Goal: Information Seeking & Learning: Learn about a topic

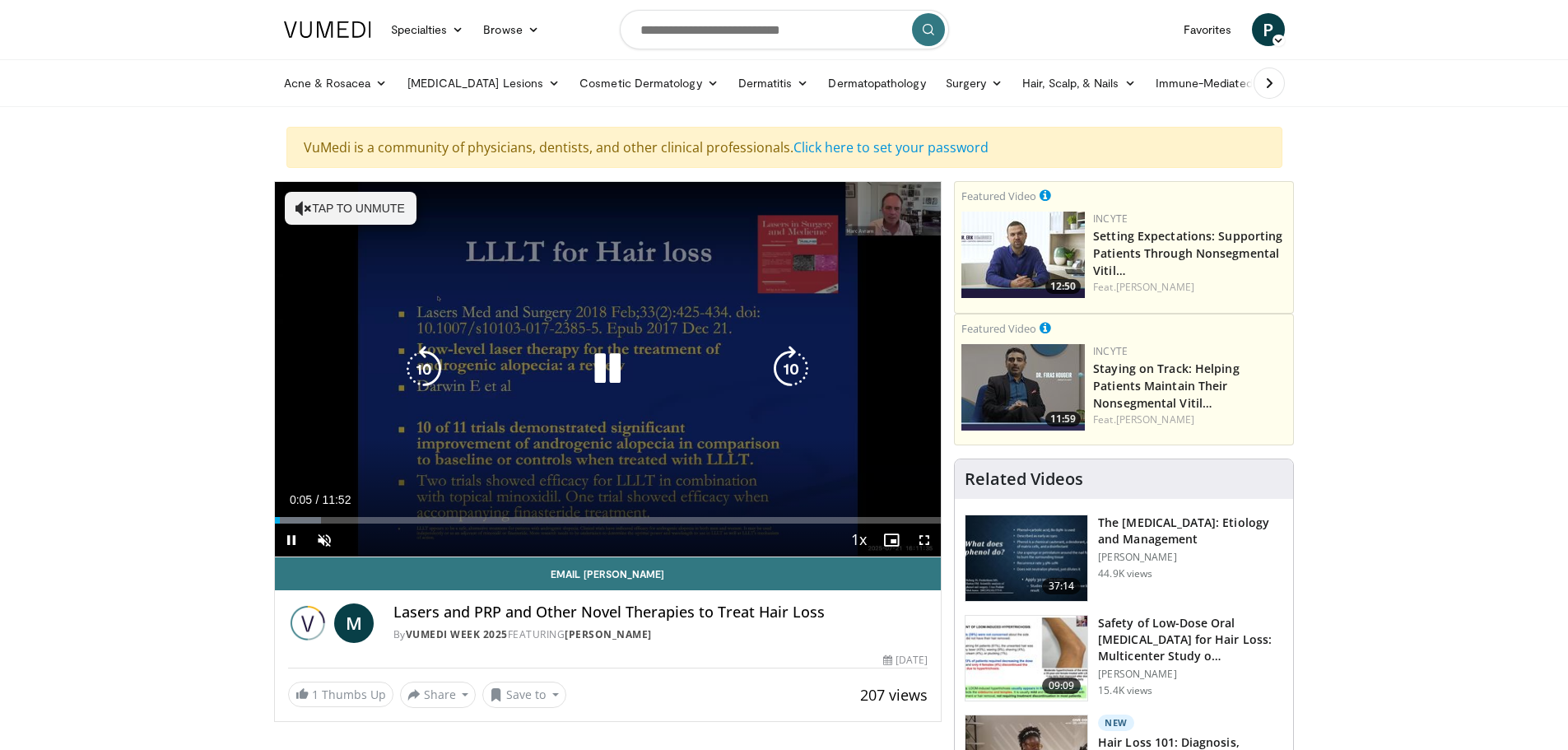
click at [354, 219] on button "Tap to unmute" at bounding box center [350, 208] width 132 height 33
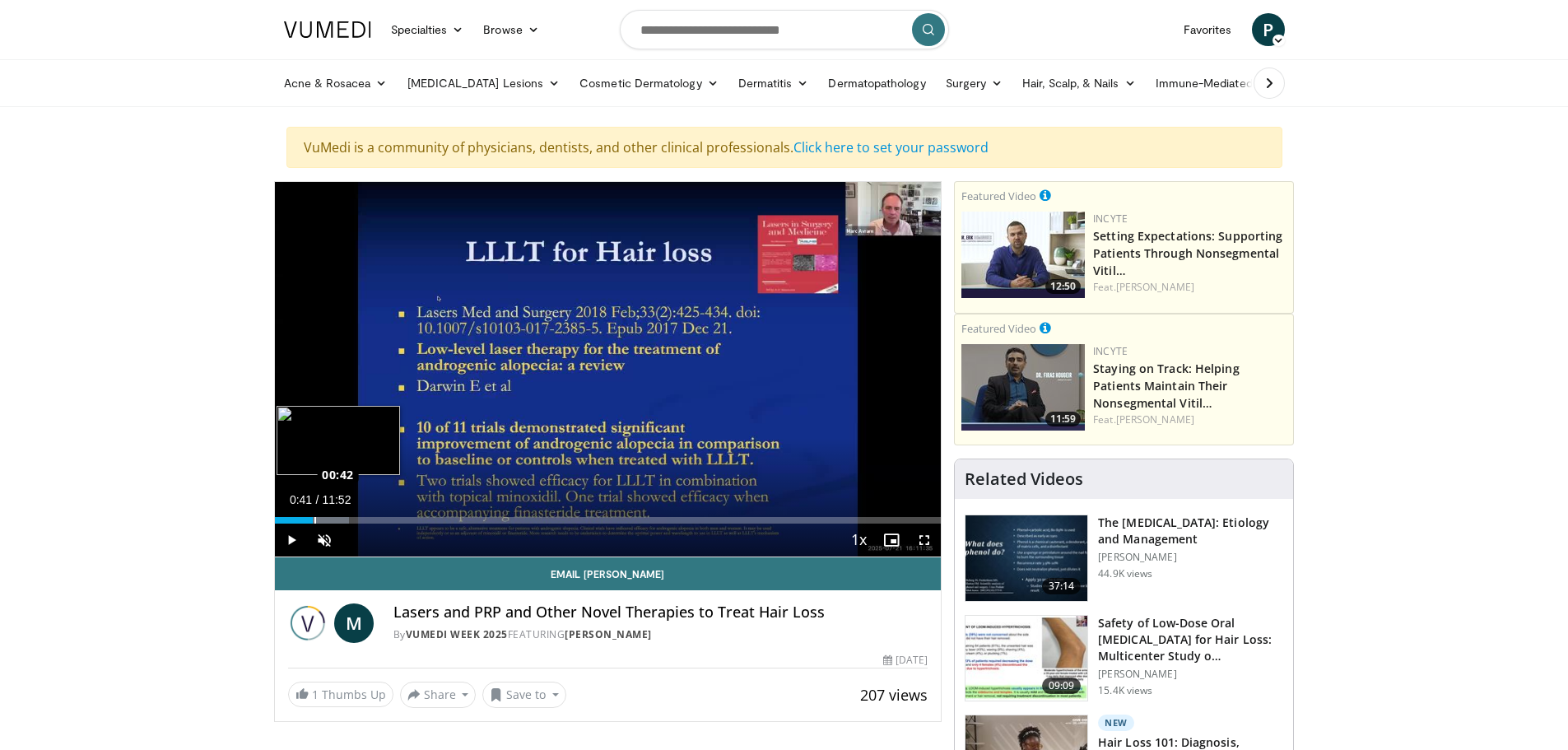
drag, startPoint x: 303, startPoint y: 517, endPoint x: 313, endPoint y: 521, distance: 10.8
click at [313, 521] on div "Loaded : 11.12% 00:41 00:42" at bounding box center [608, 520] width 667 height 6
drag, startPoint x: 321, startPoint y: 521, endPoint x: 302, endPoint y: 516, distance: 19.6
click at [302, 517] on div "00:30" at bounding box center [288, 520] width 29 height 6
click at [333, 544] on span "Video Player" at bounding box center [324, 540] width 33 height 33
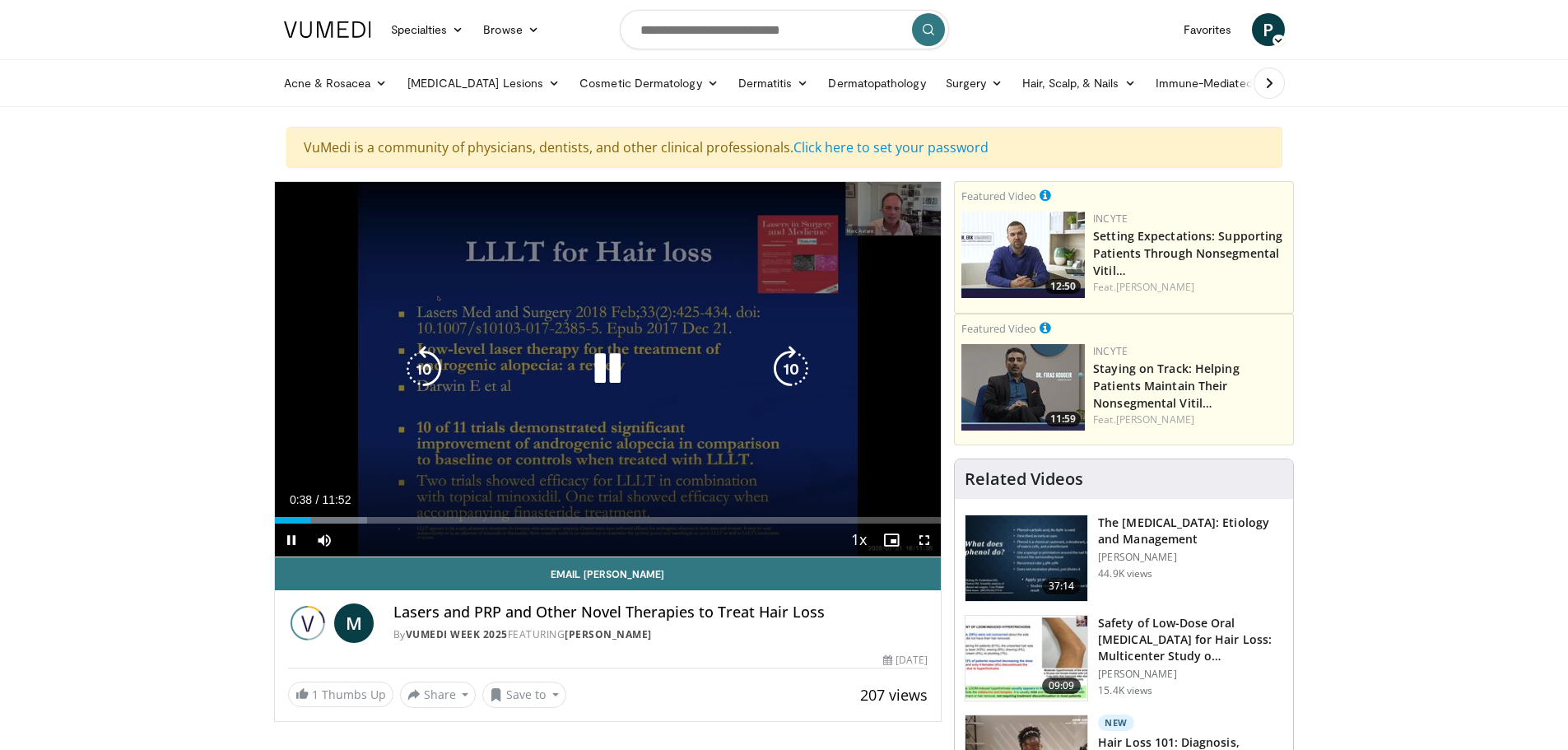
click at [798, 364] on icon "Video Player" at bounding box center [791, 369] width 46 height 46
click at [798, 362] on icon "Video Player" at bounding box center [791, 369] width 46 height 46
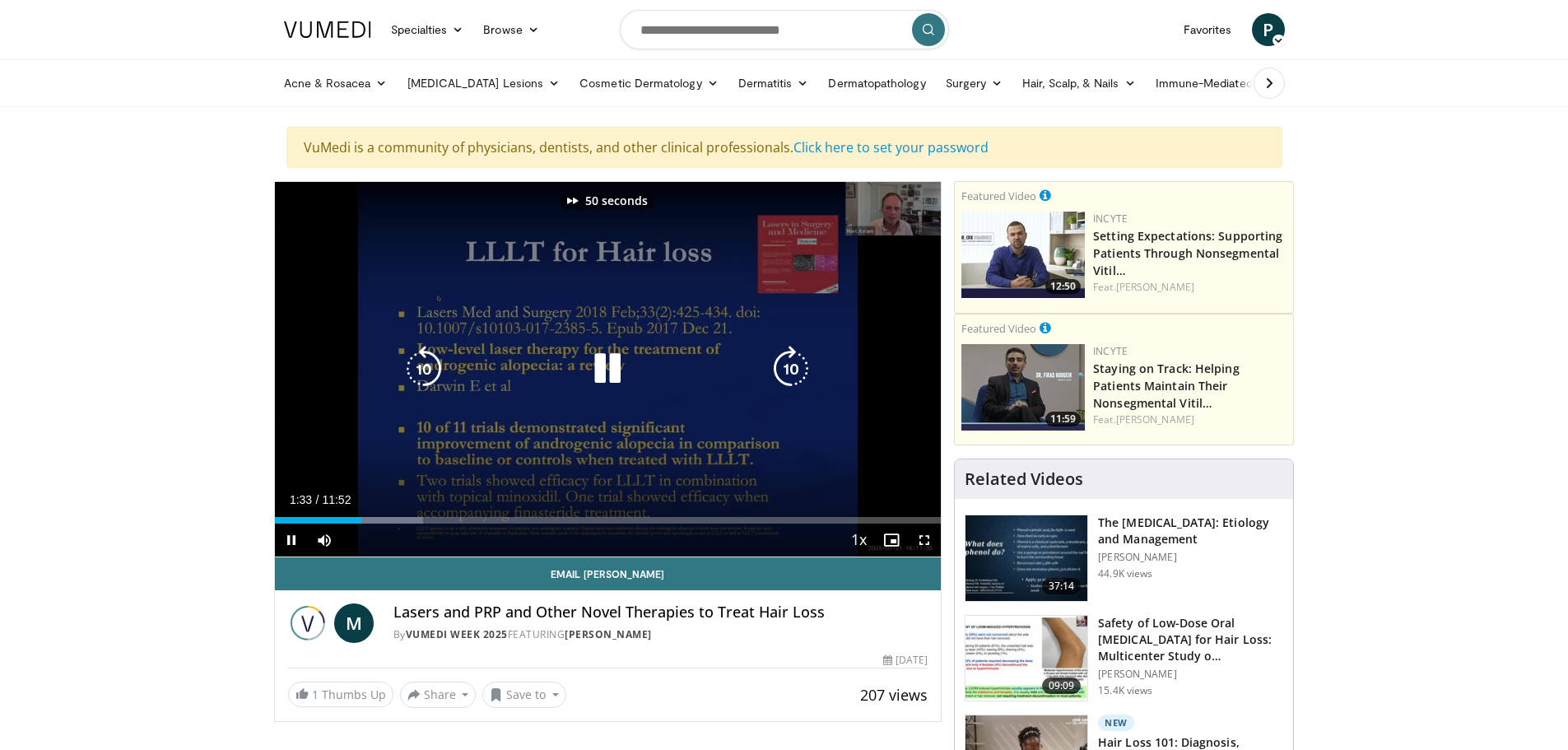
click at [798, 362] on icon "Video Player" at bounding box center [791, 369] width 46 height 46
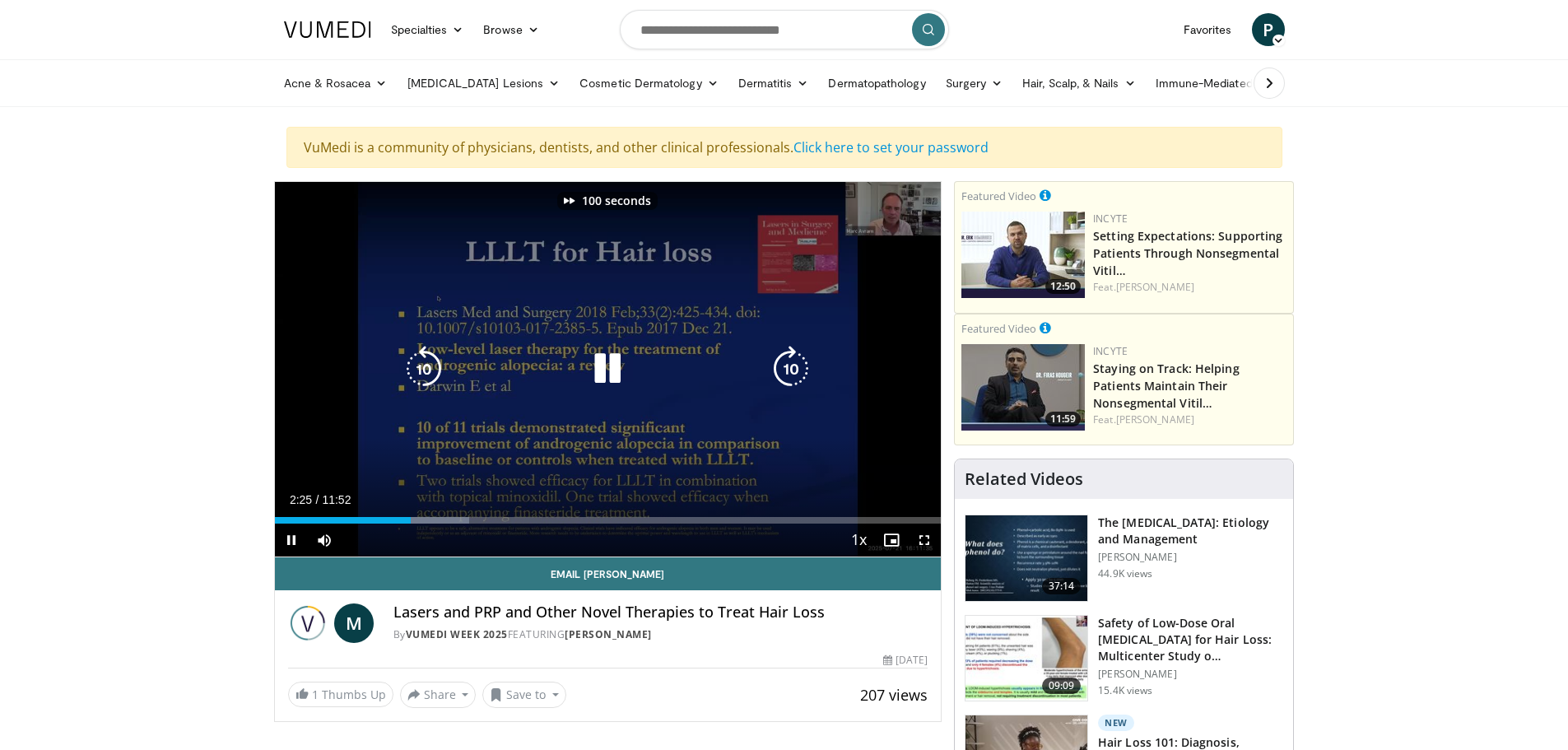
click at [798, 362] on icon "Video Player" at bounding box center [791, 369] width 46 height 46
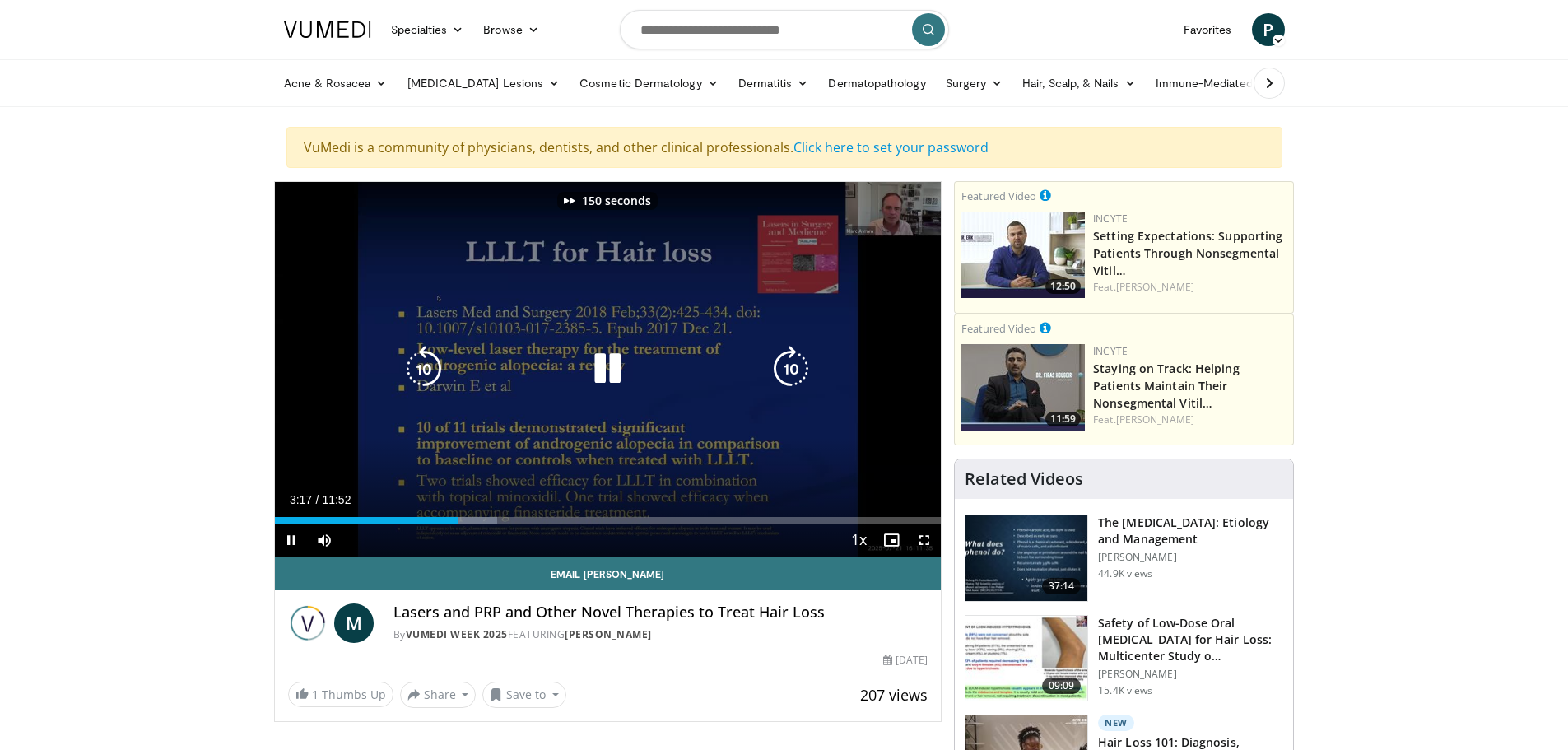
click at [798, 362] on icon "Video Player" at bounding box center [791, 369] width 46 height 46
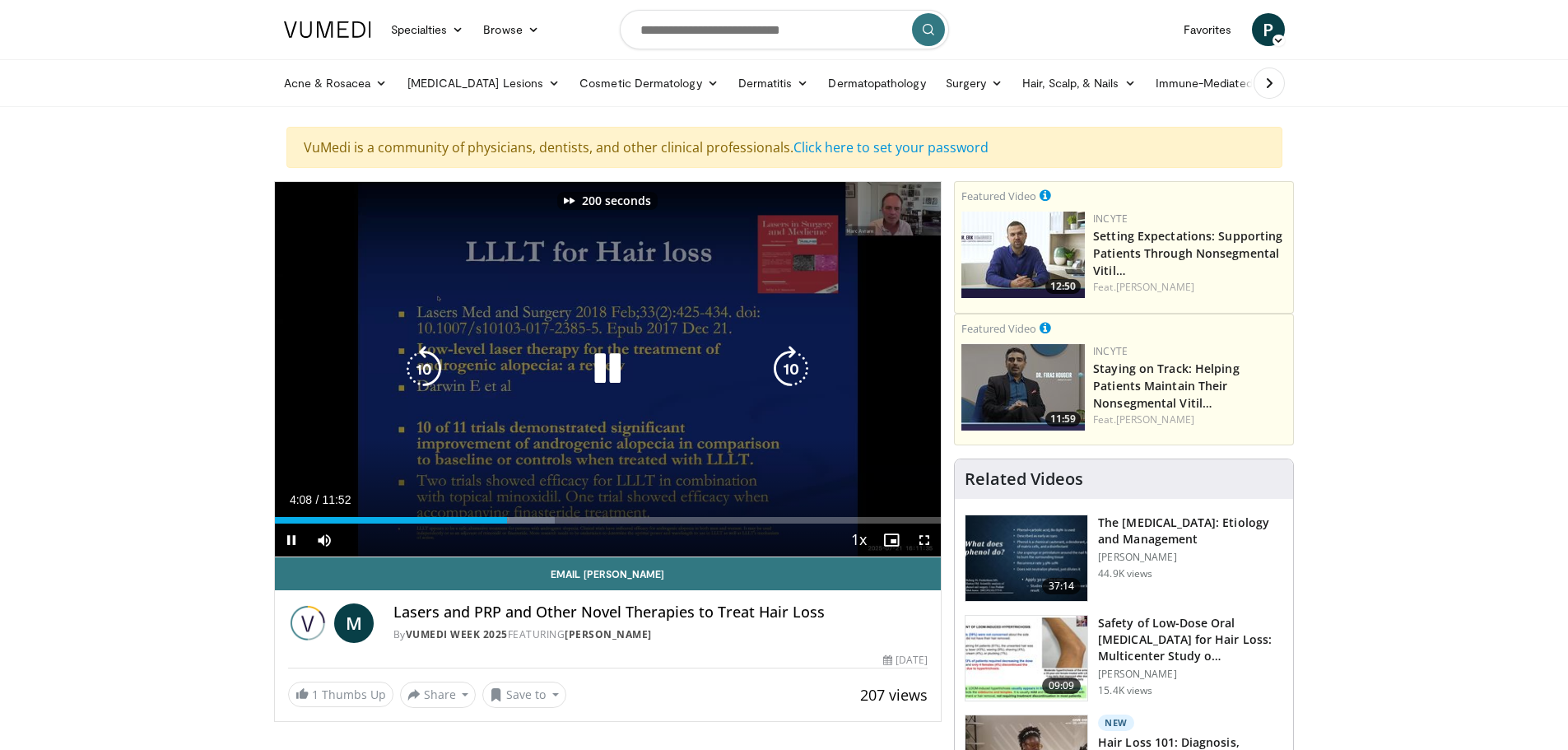
click at [798, 362] on icon "Video Player" at bounding box center [791, 369] width 46 height 46
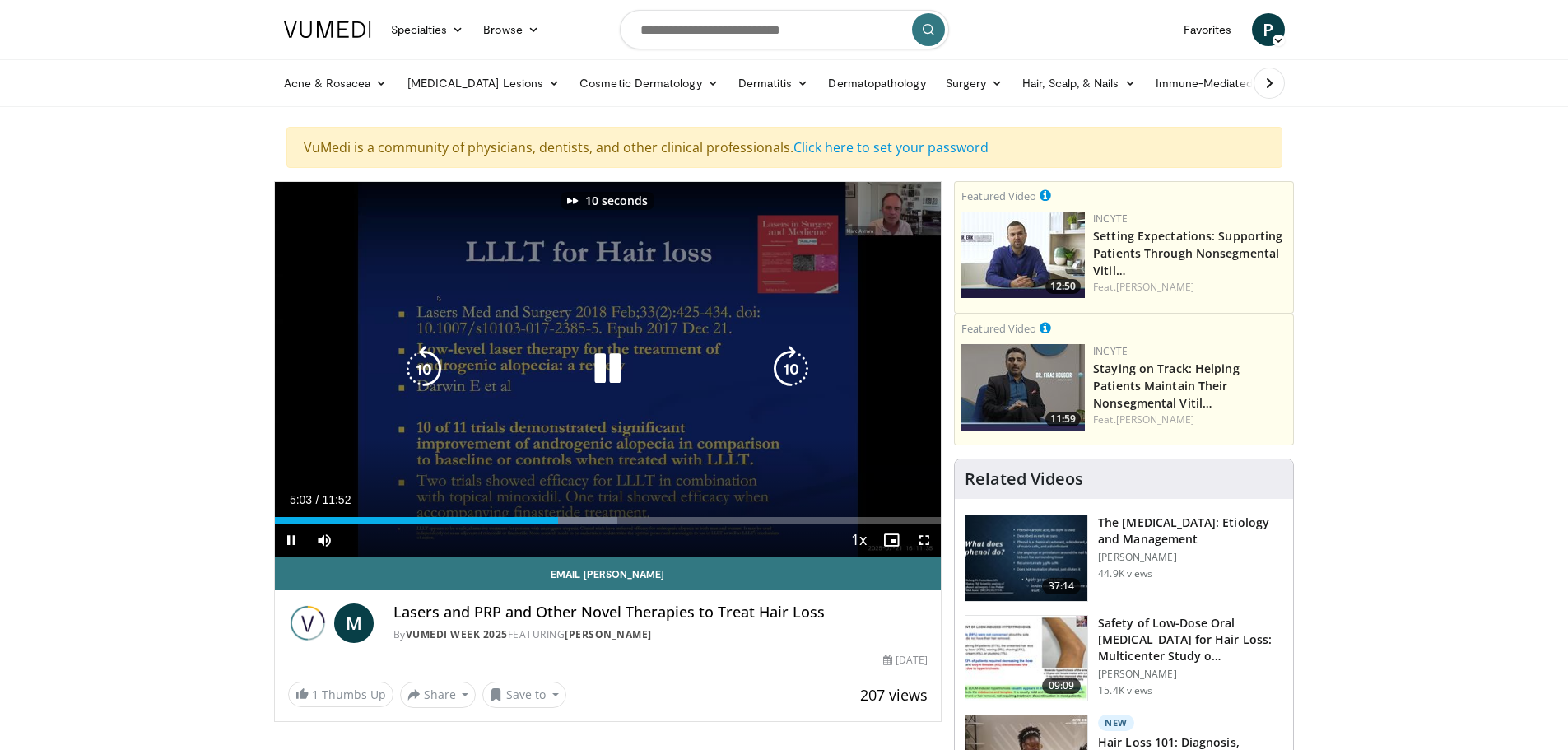
click at [798, 362] on icon "Video Player" at bounding box center [791, 369] width 46 height 46
click at [800, 366] on icon "Video Player" at bounding box center [791, 369] width 46 height 46
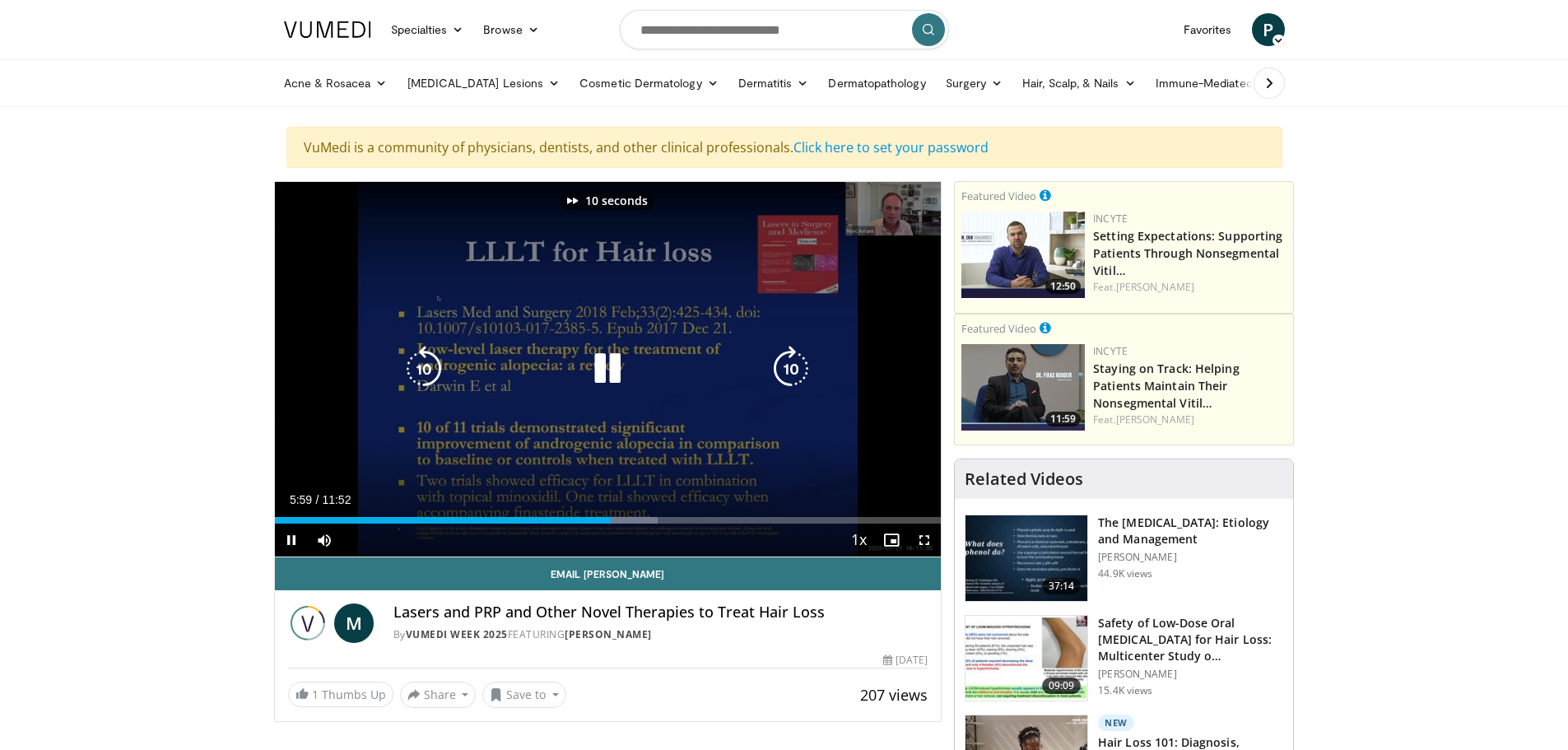
click at [800, 366] on icon "Video Player" at bounding box center [791, 369] width 46 height 46
click at [792, 367] on icon "Video Player" at bounding box center [791, 369] width 46 height 46
click at [792, 369] on icon "Video Player" at bounding box center [791, 369] width 46 height 46
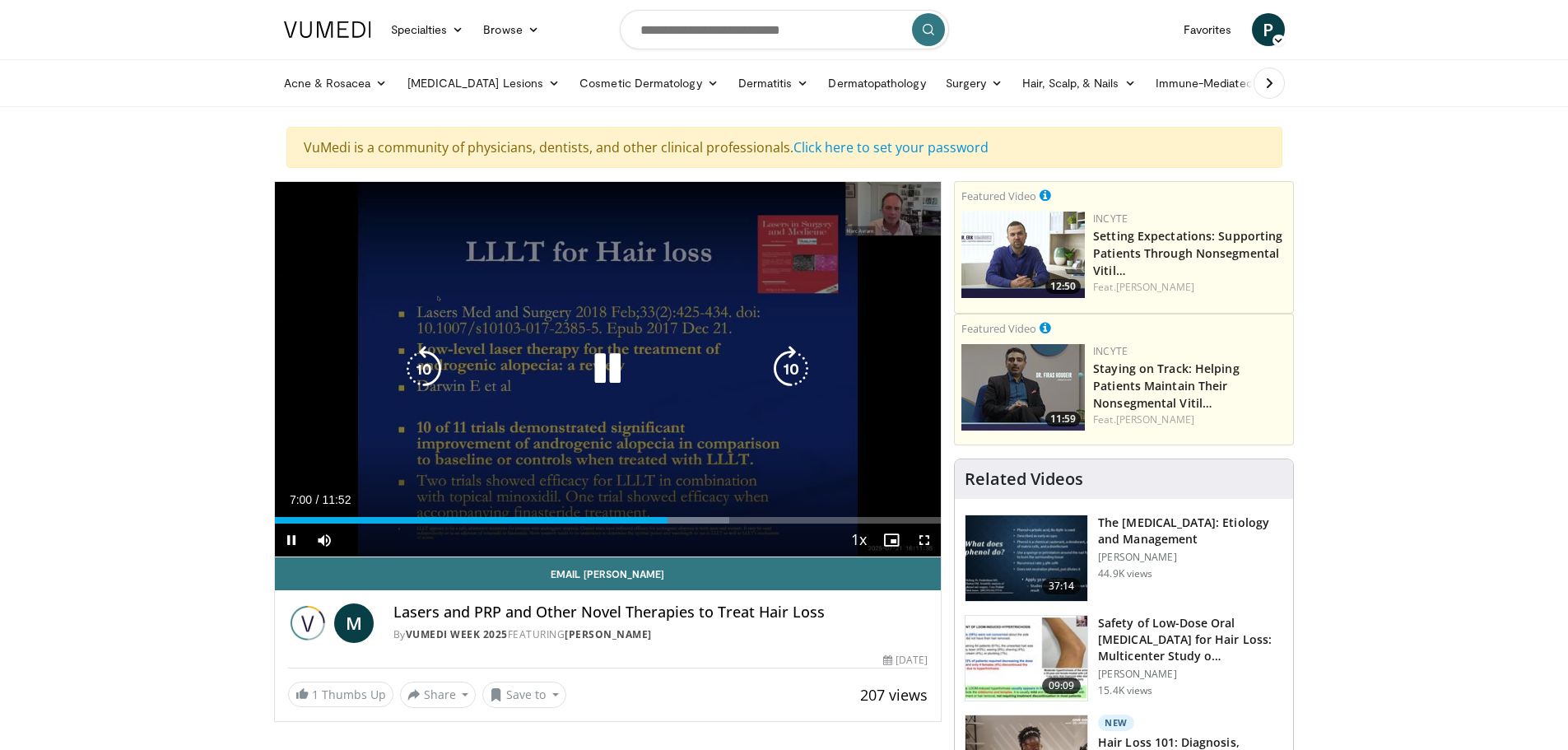
click at [786, 364] on icon "Video Player" at bounding box center [791, 369] width 46 height 46
click at [788, 361] on icon "Video Player" at bounding box center [791, 369] width 46 height 46
click at [796, 366] on icon "Video Player" at bounding box center [791, 369] width 46 height 46
click at [796, 367] on icon "Video Player" at bounding box center [791, 369] width 46 height 46
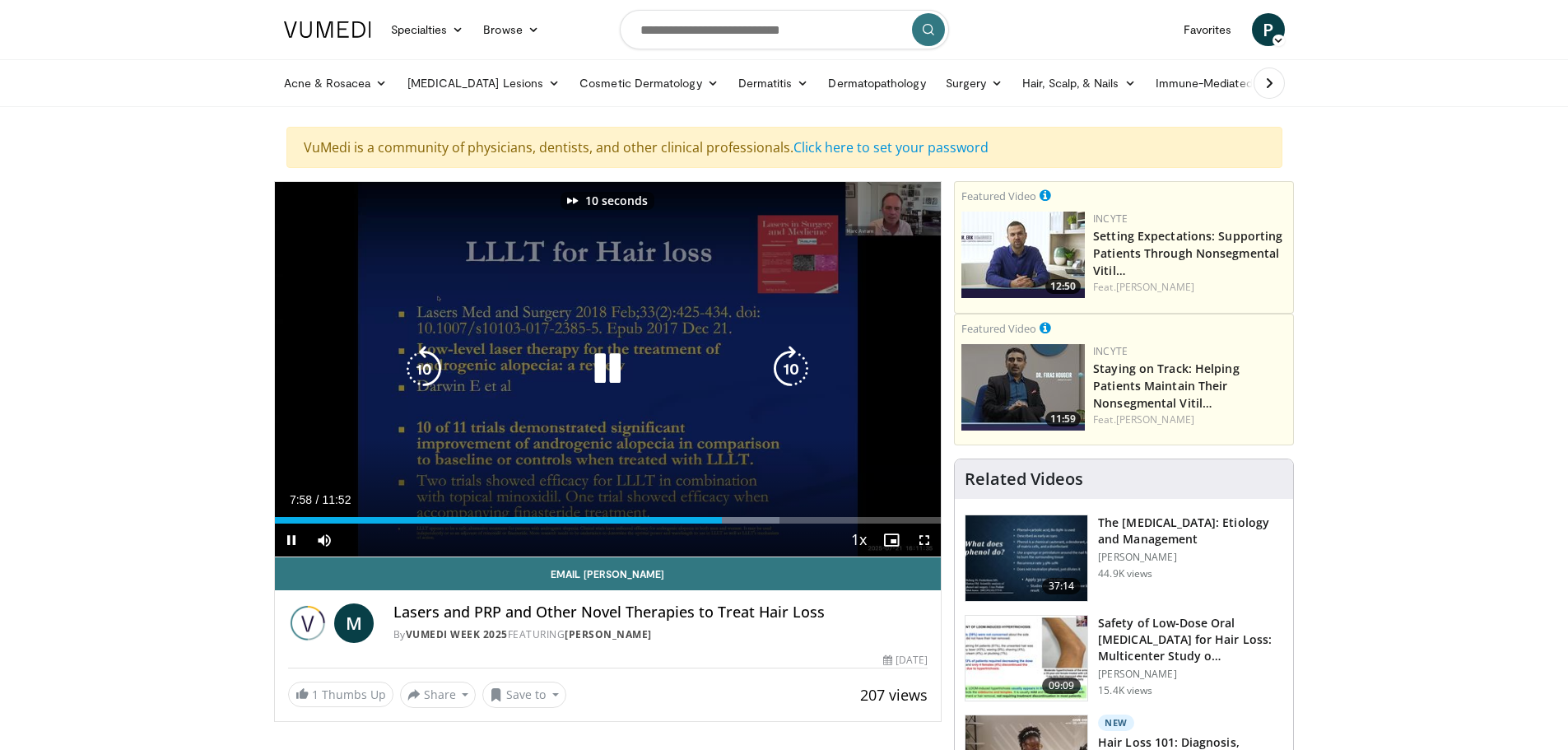
click at [796, 367] on icon "Video Player" at bounding box center [791, 369] width 46 height 46
click at [796, 366] on icon "Video Player" at bounding box center [791, 369] width 46 height 46
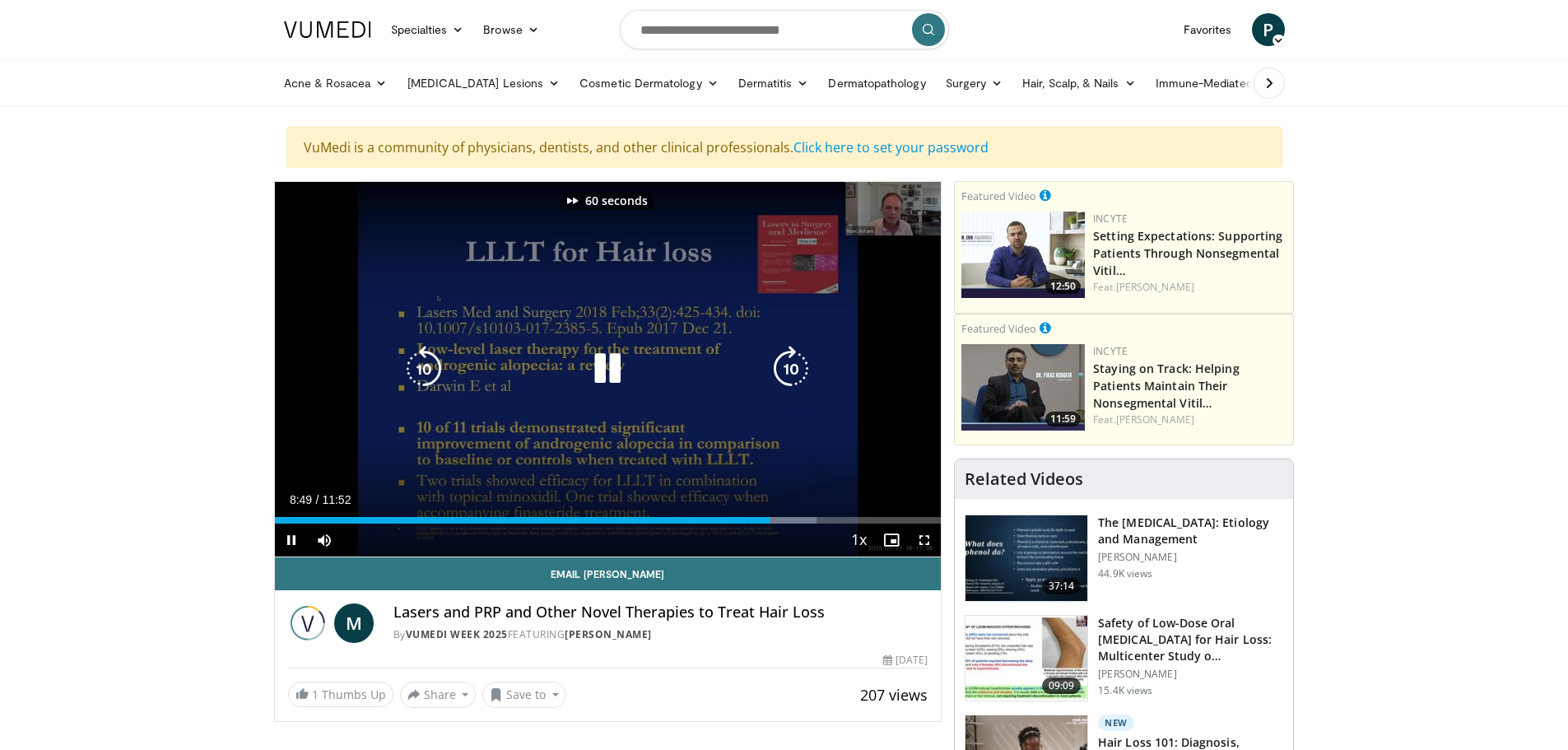
click at [796, 366] on icon "Video Player" at bounding box center [791, 369] width 46 height 46
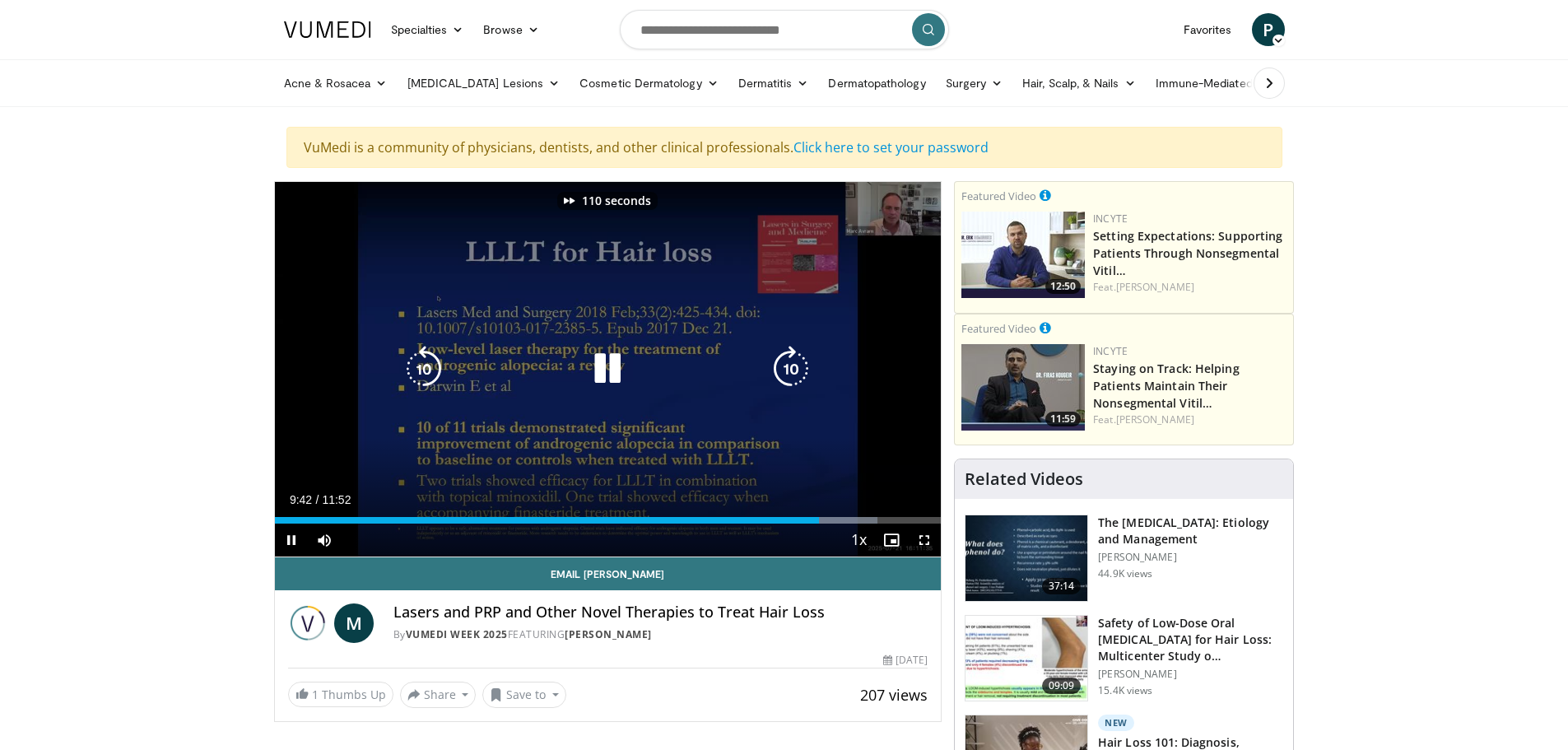
click at [418, 367] on icon "Video Player" at bounding box center [424, 369] width 46 height 46
click at [792, 361] on icon "Video Player" at bounding box center [791, 369] width 46 height 46
click at [795, 367] on icon "Video Player" at bounding box center [791, 369] width 46 height 46
click at [795, 366] on icon "Video Player" at bounding box center [791, 369] width 46 height 46
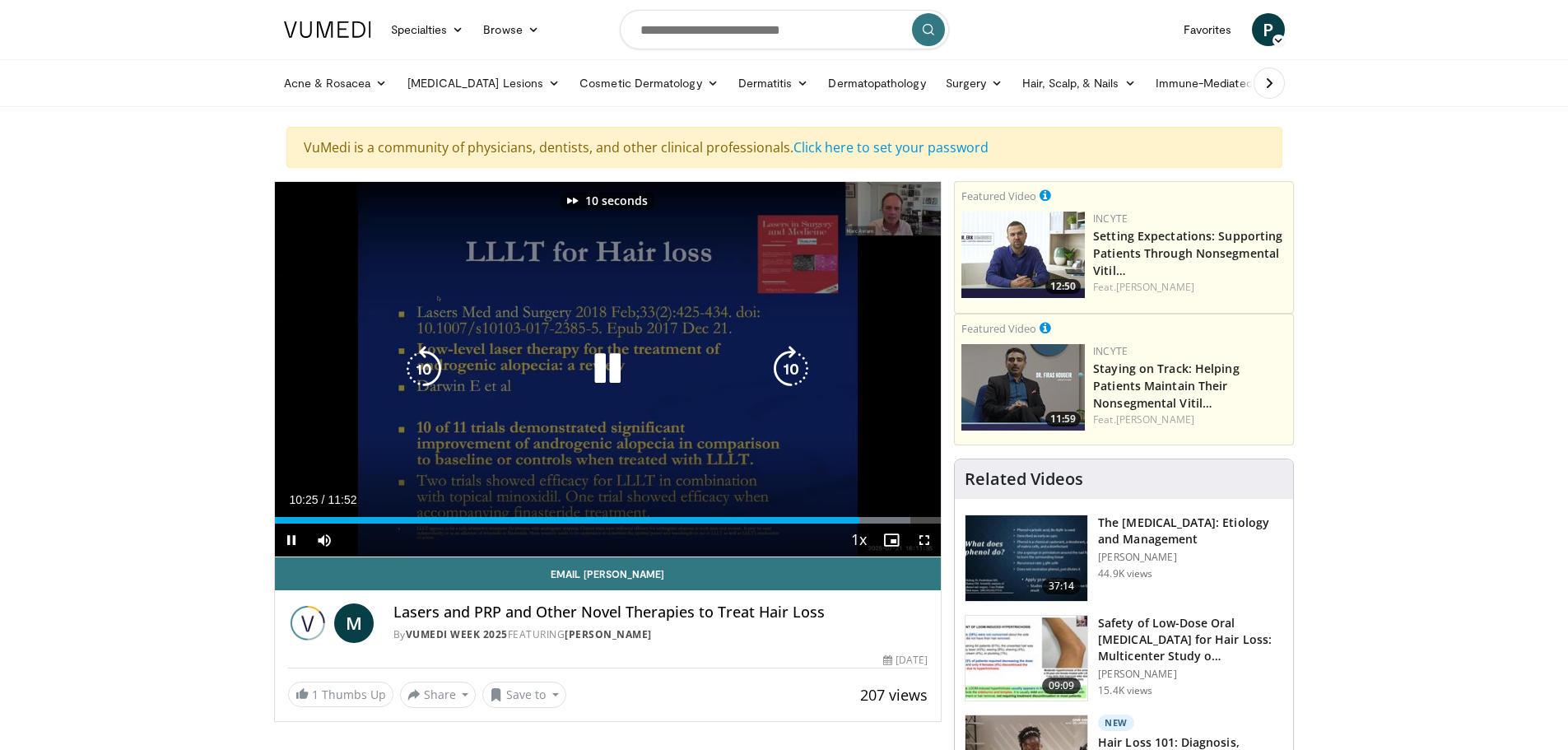
click at [795, 366] on icon "Video Player" at bounding box center [791, 369] width 46 height 46
click at [793, 366] on icon "Video Player" at bounding box center [791, 369] width 46 height 46
click at [792, 366] on icon "Video Player" at bounding box center [791, 369] width 46 height 46
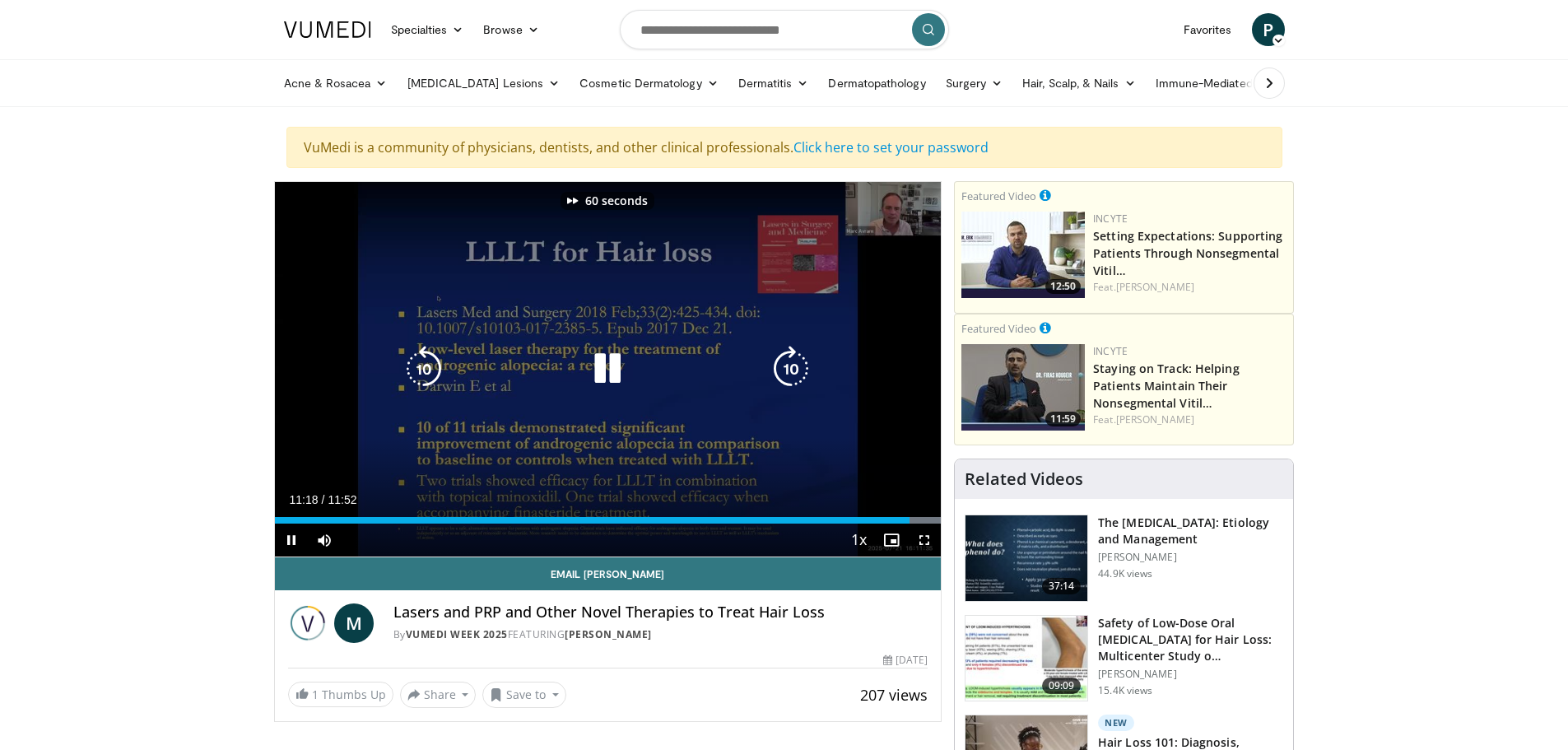
click at [792, 366] on icon "Video Player" at bounding box center [791, 369] width 46 height 46
click at [417, 368] on icon "Video Player" at bounding box center [424, 369] width 46 height 46
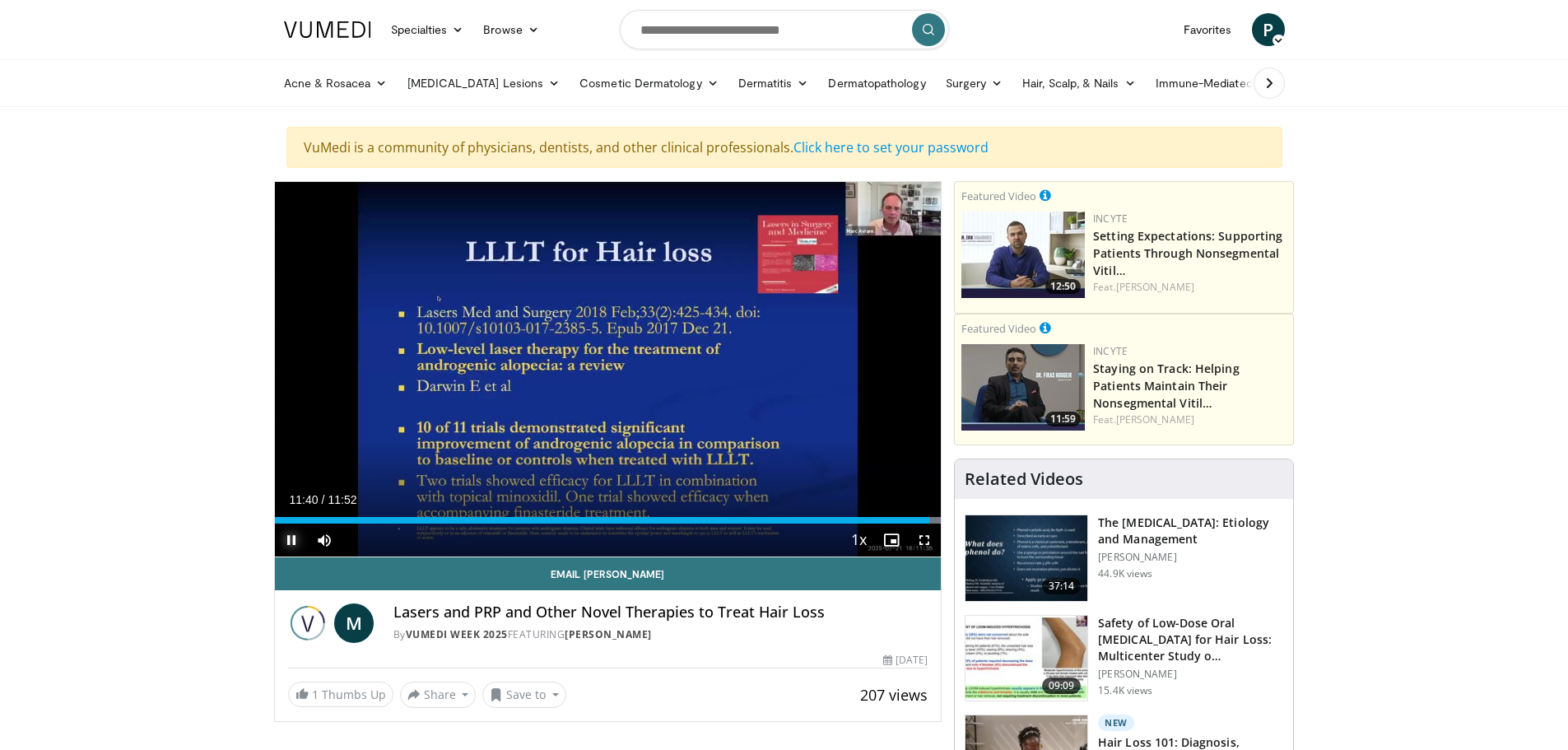
click at [291, 544] on span "Video Player" at bounding box center [291, 540] width 33 height 33
